Goal: Navigation & Orientation: Find specific page/section

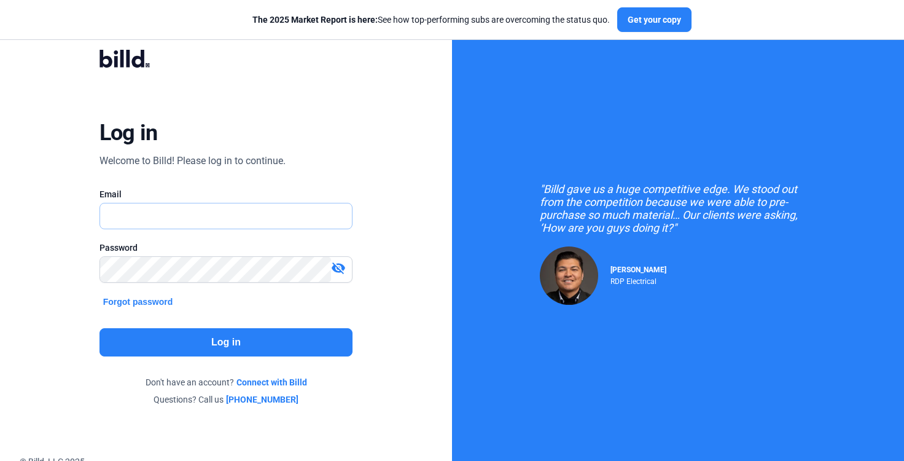
type input "[PERSON_NAME][EMAIL_ADDRESS][PERSON_NAME][DOMAIN_NAME]"
click at [259, 357] on div "Log in Welcome to Billd! Please log in to continue. Email carla.paez@aamg.us Pa…" at bounding box center [225, 228] width 325 height 392
click at [263, 344] on button "Log in" at bounding box center [226, 342] width 254 height 28
